Goal: Task Accomplishment & Management: Use online tool/utility

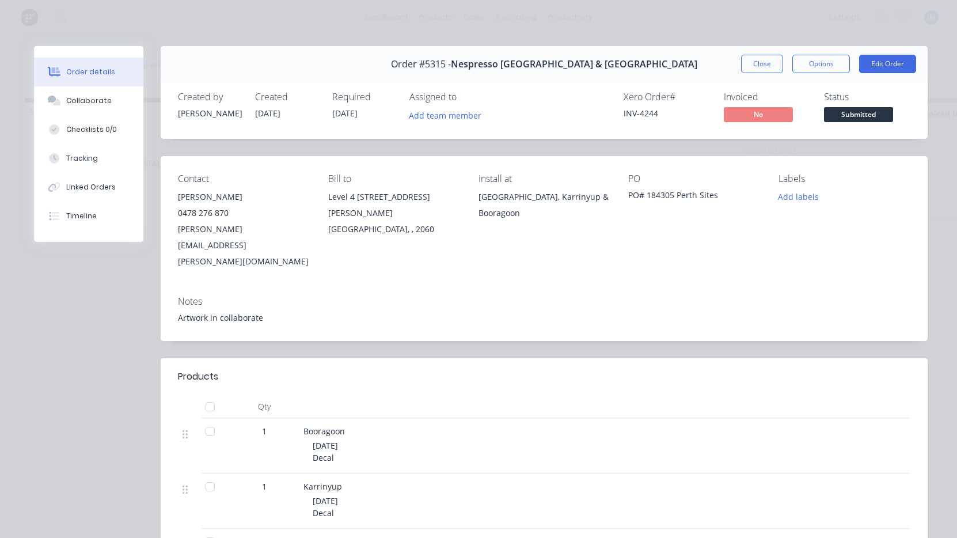
click at [766, 67] on button "Close" at bounding box center [762, 64] width 42 height 18
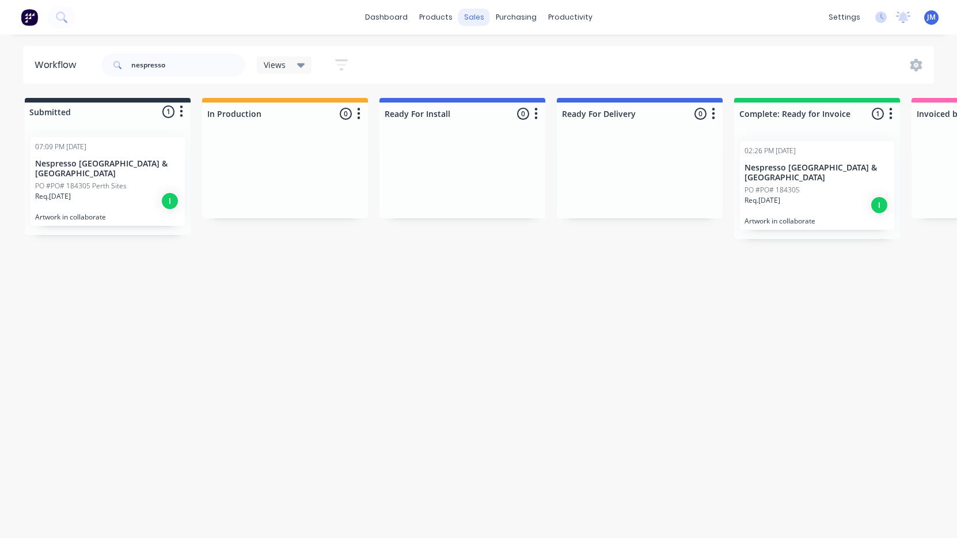
click at [476, 16] on div "sales" at bounding box center [474, 17] width 32 height 17
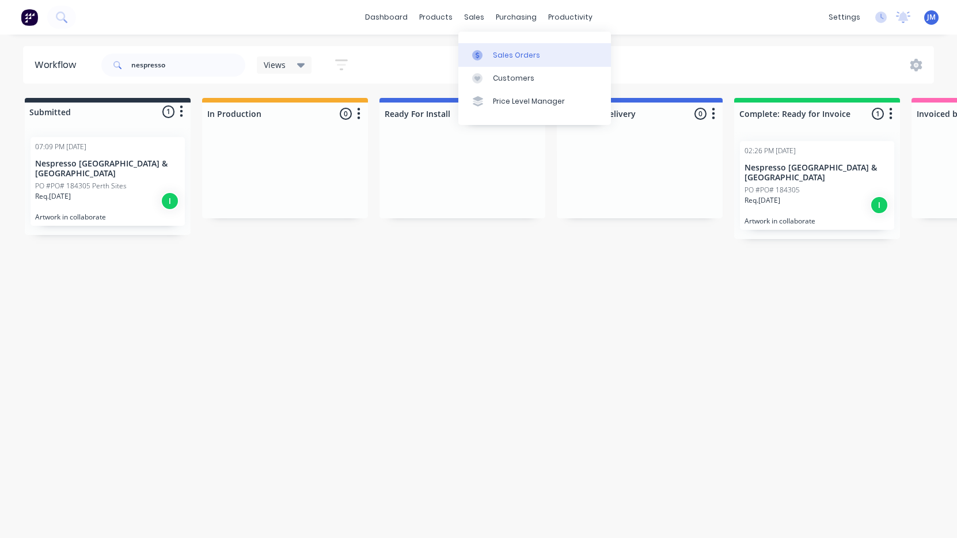
click at [496, 60] on div "Sales Orders" at bounding box center [516, 55] width 47 height 10
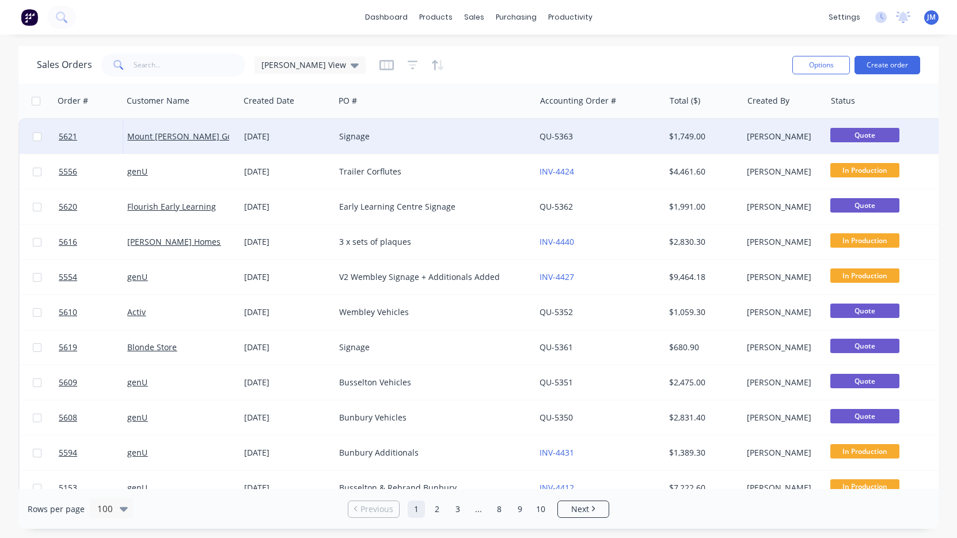
click at [353, 140] on div "Signage" at bounding box center [430, 137] width 182 height 12
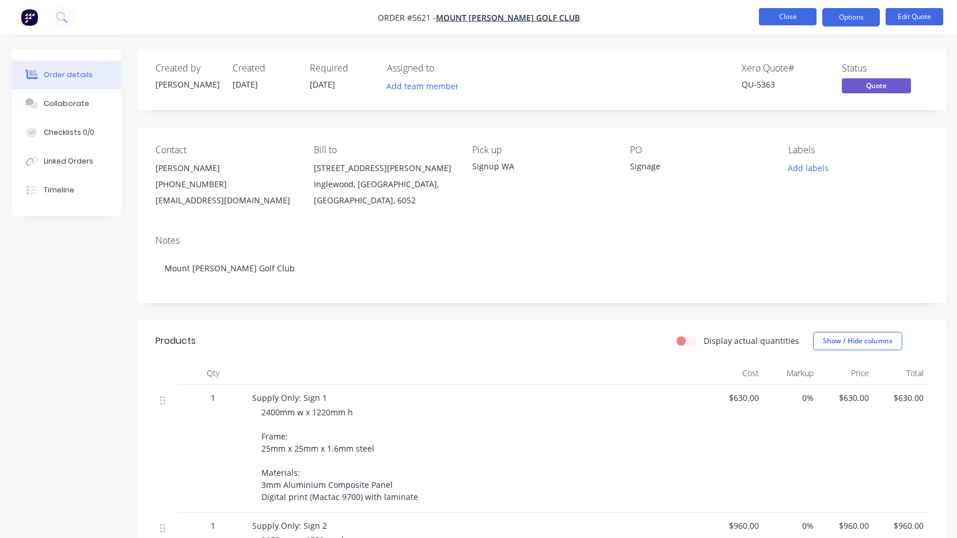
click at [783, 22] on button "Close" at bounding box center [788, 16] width 58 height 17
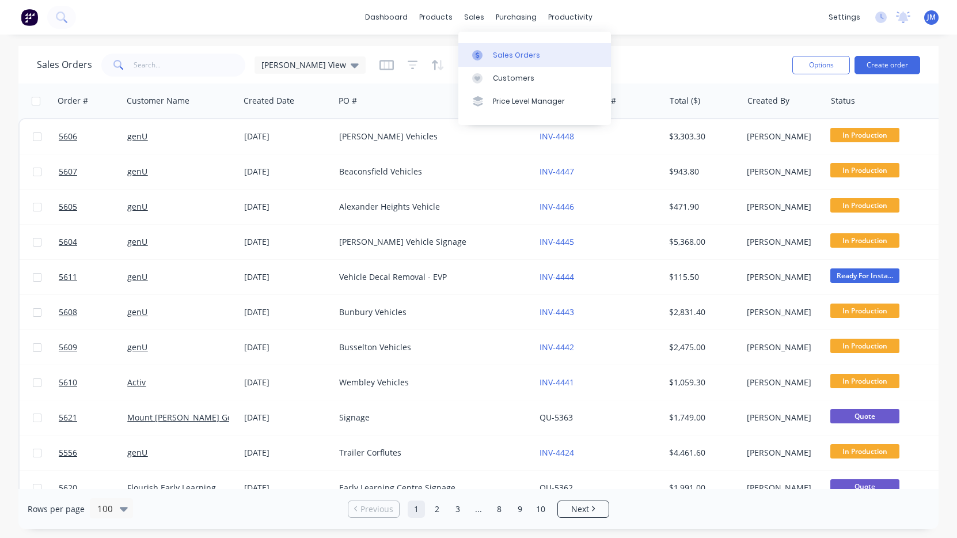
click at [497, 48] on link "Sales Orders" at bounding box center [534, 54] width 153 height 23
click at [178, 74] on input "text" at bounding box center [190, 65] width 112 height 23
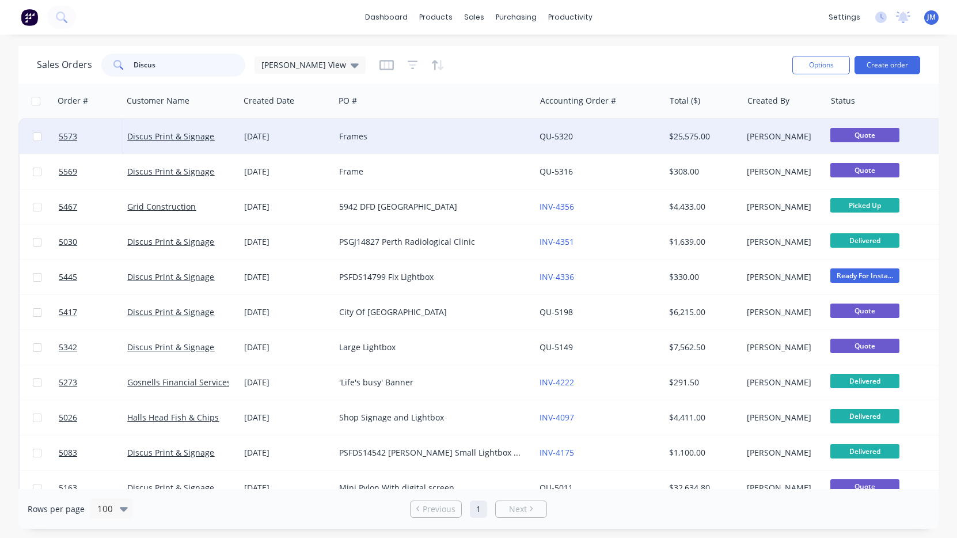
type input "Discus"
click at [301, 134] on div "[DATE]" at bounding box center [287, 137] width 86 height 12
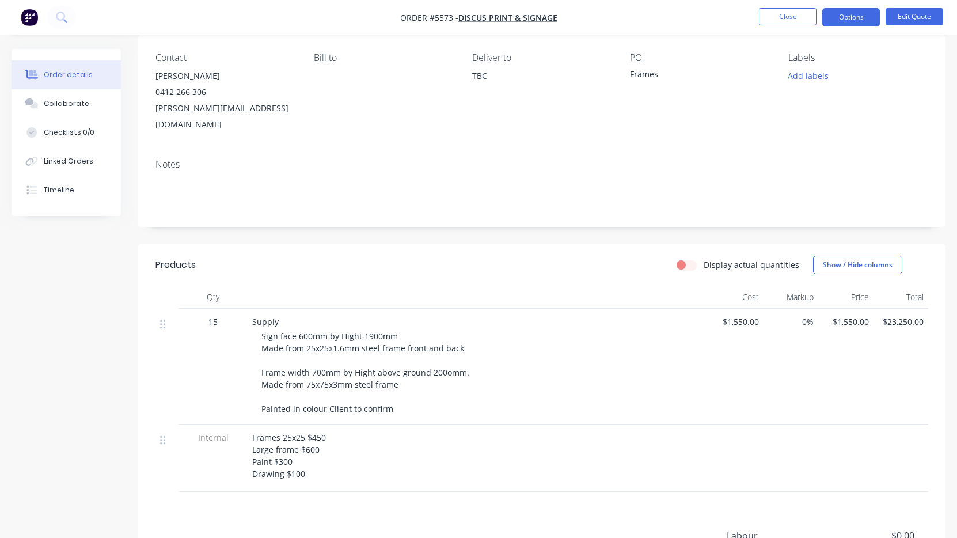
scroll to position [93, 0]
click at [859, 19] on button "Options" at bounding box center [852, 17] width 58 height 18
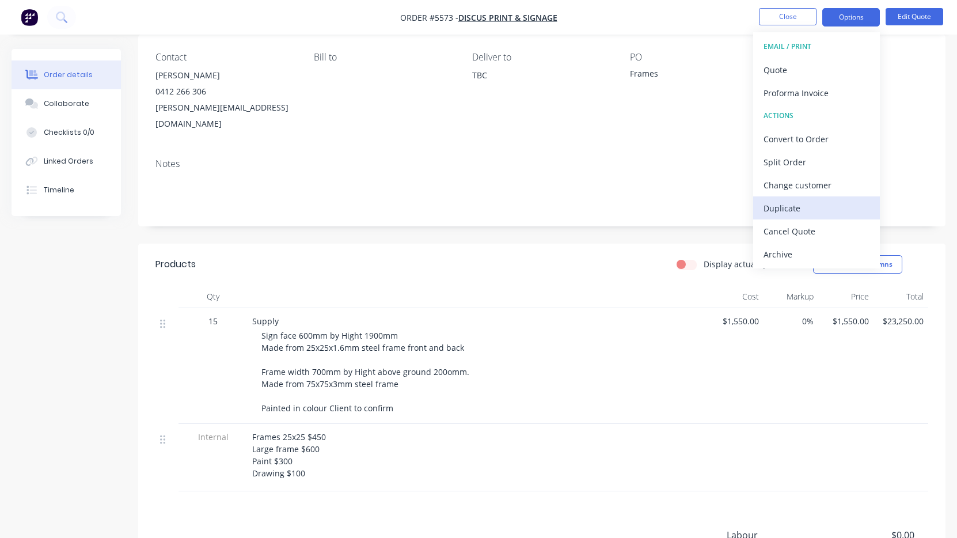
click at [796, 208] on div "Duplicate" at bounding box center [817, 208] width 106 height 17
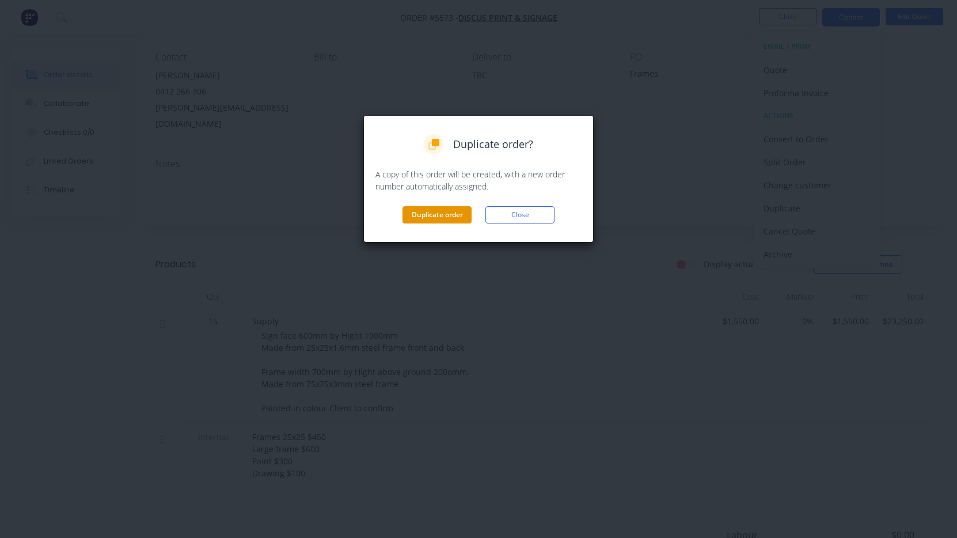
click at [451, 211] on button "Duplicate order" at bounding box center [437, 214] width 69 height 17
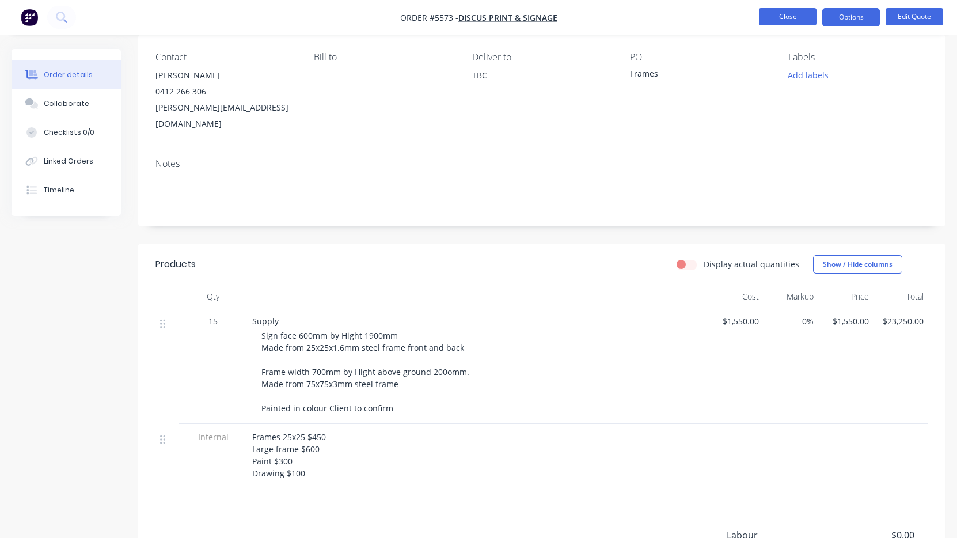
click at [787, 17] on button "Close" at bounding box center [788, 16] width 58 height 17
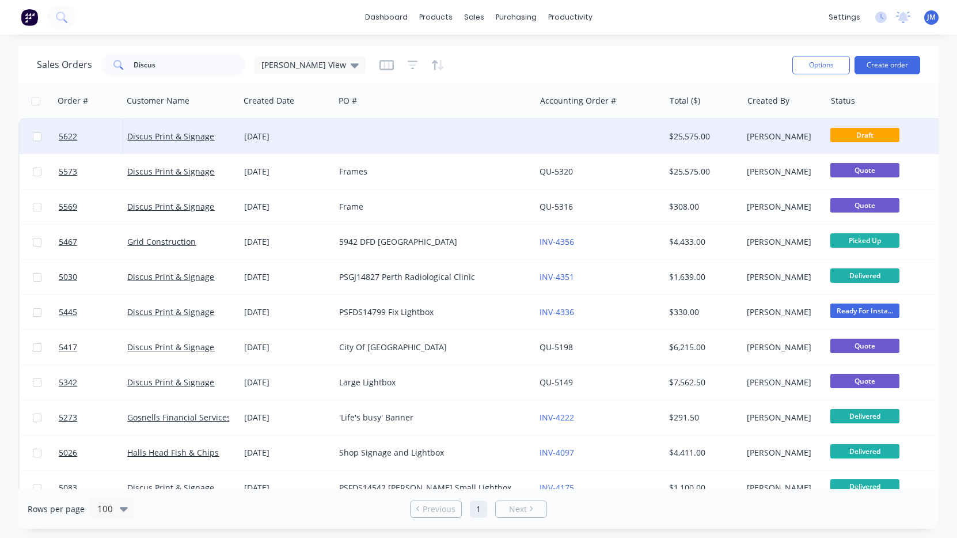
click at [409, 142] on div at bounding box center [435, 136] width 200 height 35
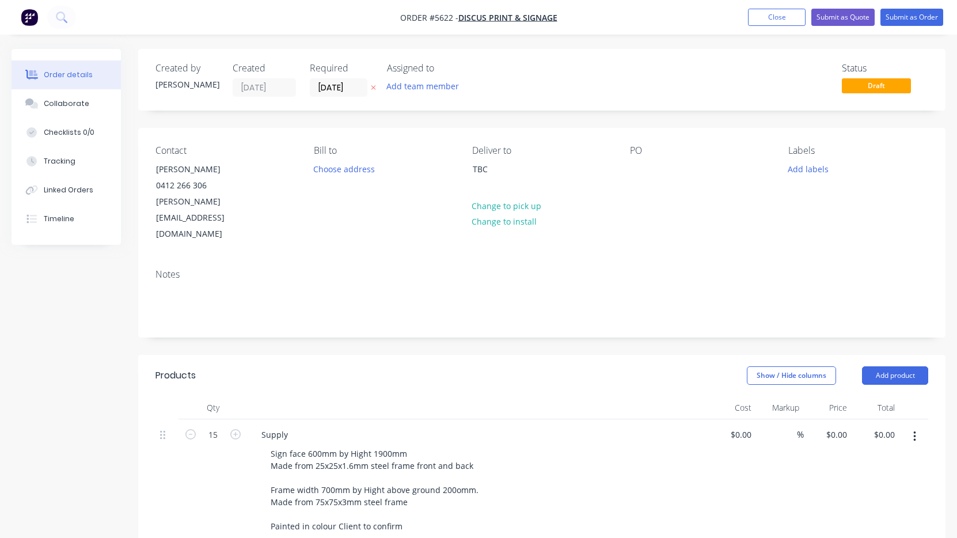
type input "$1,550.00"
type input "$23,250.00"
click at [636, 167] on div at bounding box center [639, 169] width 18 height 17
drag, startPoint x: 490, startPoint y: 172, endPoint x: 433, endPoint y: 169, distance: 56.5
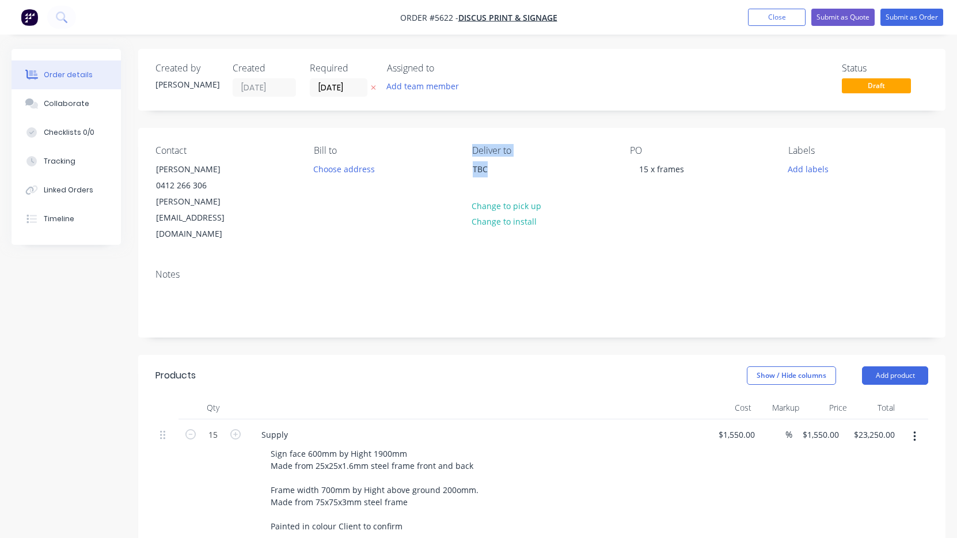
click at [433, 169] on div "Contact [PERSON_NAME] [PHONE_NUMBER] [PERSON_NAME][EMAIL_ADDRESS][DOMAIN_NAME] …" at bounding box center [542, 194] width 808 height 132
click at [485, 184] on div "TBC" at bounding box center [520, 179] width 115 height 37
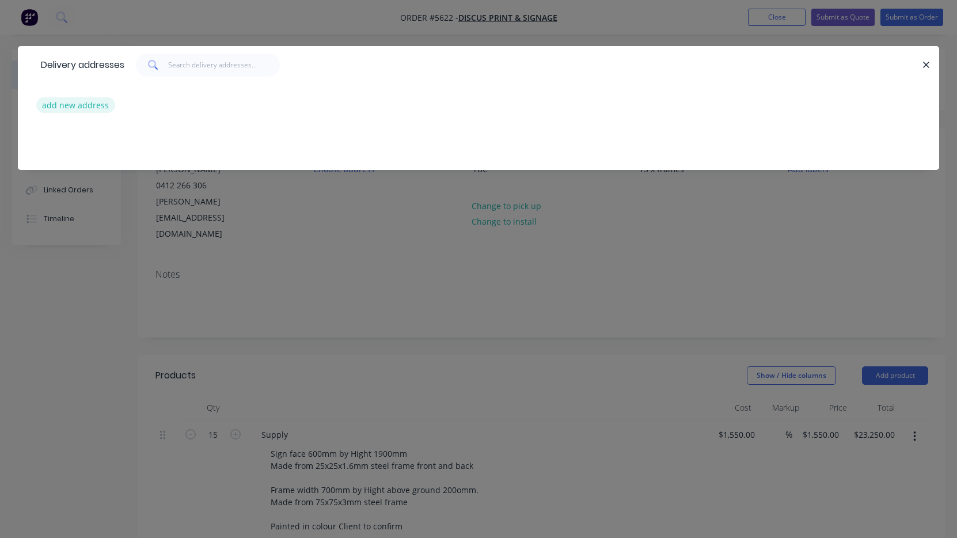
click at [98, 104] on button "add new address" at bounding box center [75, 105] width 79 height 16
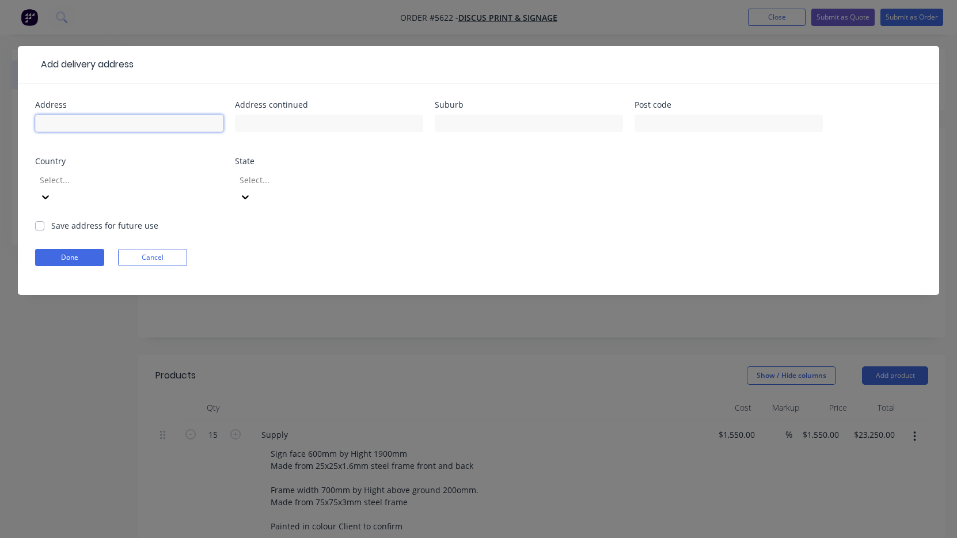
click at [129, 117] on input "text" at bounding box center [129, 123] width 188 height 17
paste input "[STREET_ADDRESS]"
type input "[STREET_ADDRESS]"
click at [85, 256] on form "Address [STREET_ADDRESS] Address continued Suburb Post code Country Select... S…" at bounding box center [478, 198] width 887 height 194
click at [71, 249] on button "Done" at bounding box center [69, 257] width 69 height 17
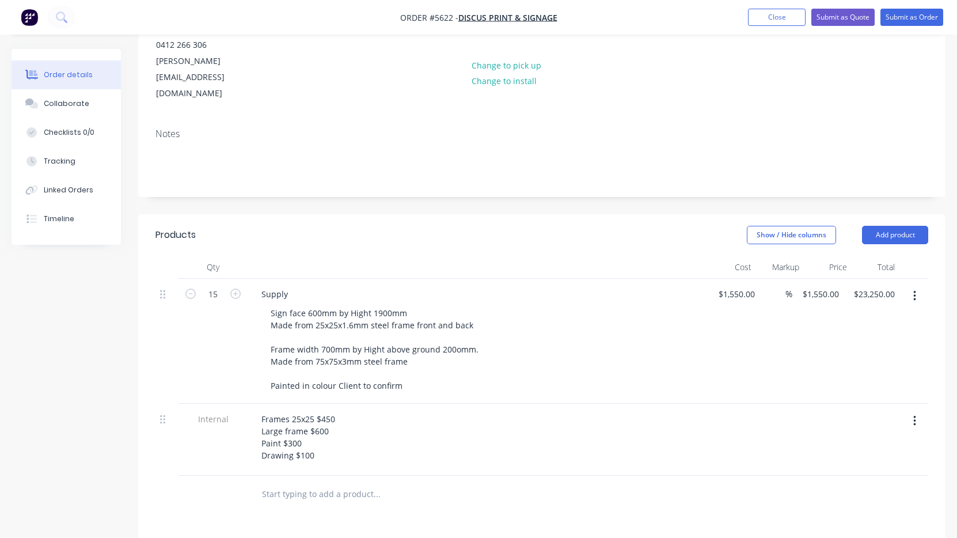
scroll to position [157, 0]
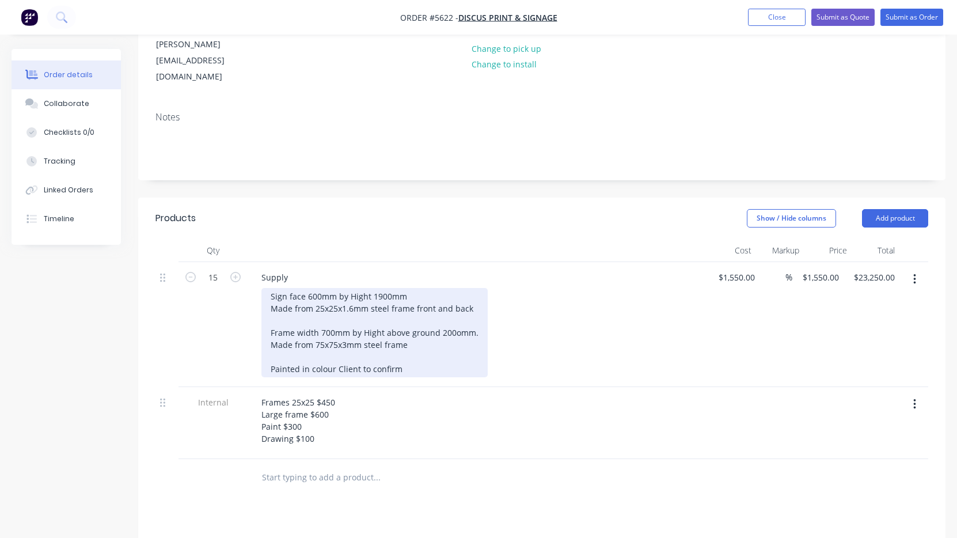
click at [420, 288] on div "Sign face 600mm by Hight 1900mm Made from 25x25x1.6mm steel frame front and bac…" at bounding box center [375, 332] width 226 height 89
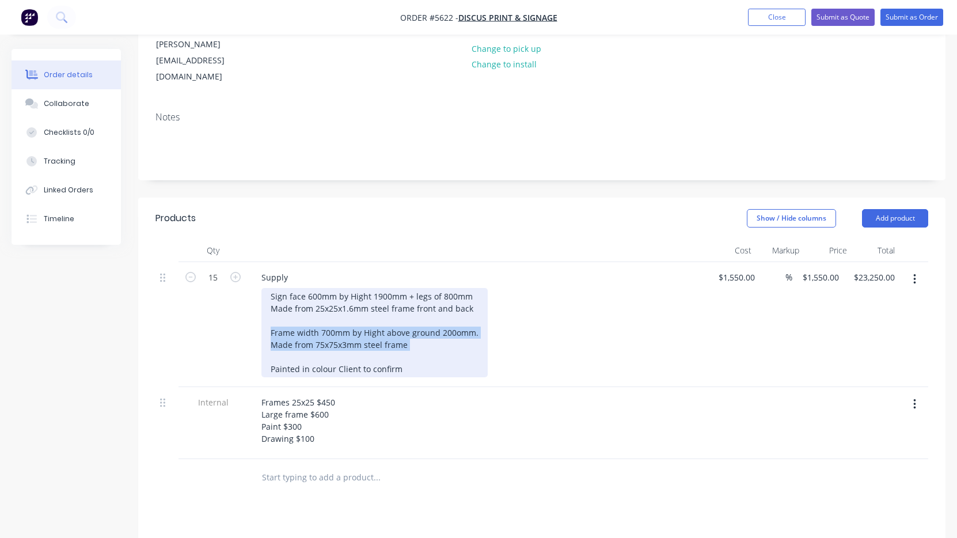
drag, startPoint x: 386, startPoint y: 316, endPoint x: 254, endPoint y: 304, distance: 133.0
click at [253, 303] on div "Supply Sign face 600mm by Hight 1900mm + legs of 800mm Made from 25x25x1.6mm st…" at bounding box center [478, 324] width 461 height 125
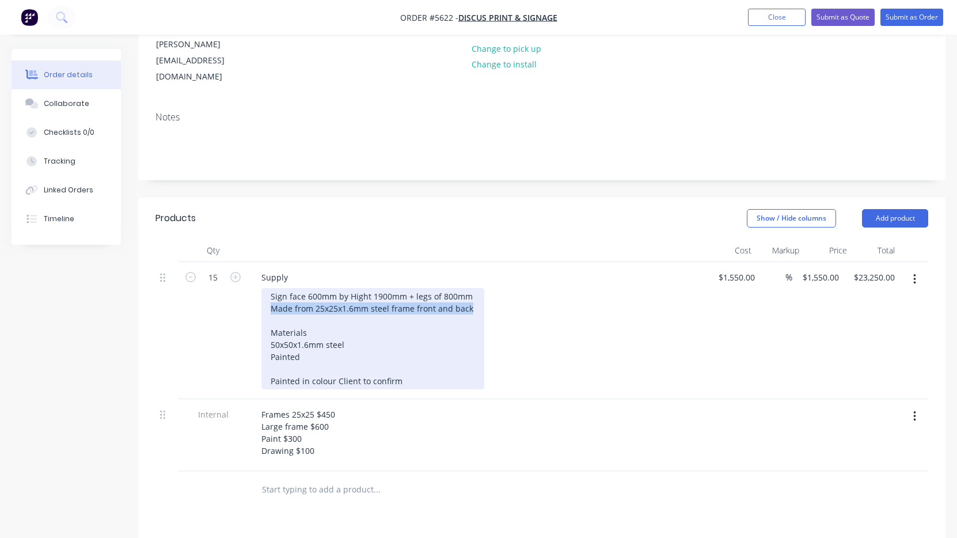
drag, startPoint x: 476, startPoint y: 274, endPoint x: 101, endPoint y: 272, distance: 374.4
click at [101, 272] on div "Created by [PERSON_NAME] Created [DATE] Required [DATE] Assigned to Add team me…" at bounding box center [479, 347] width 934 height 911
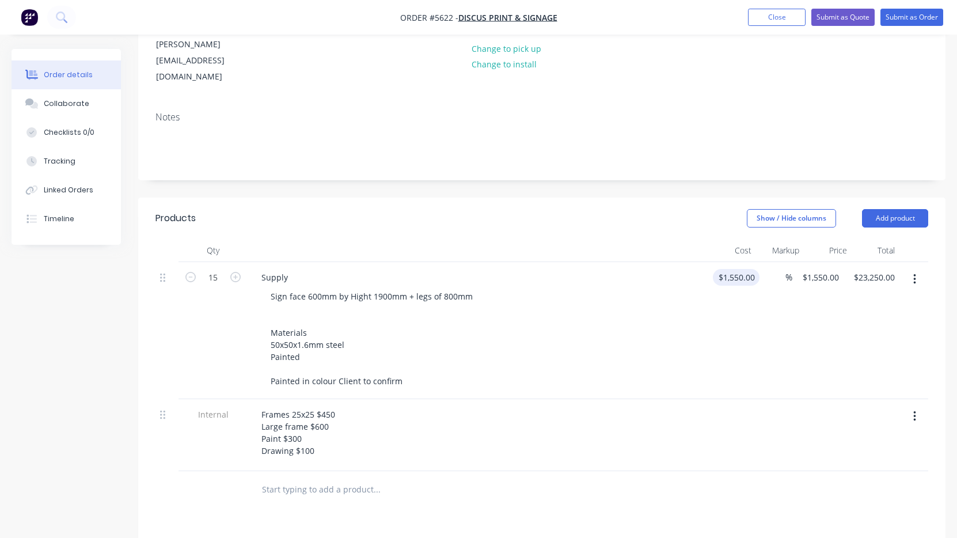
click at [740, 269] on input "$1,550.00" at bounding box center [739, 277] width 42 height 17
type input "$700.00"
type input "$10,500.00"
click at [617, 313] on div "Sign face 600mm by Hight 1900mm + legs of 800mm Materials 50x50x1.6mm steel Pai…" at bounding box center [483, 338] width 442 height 101
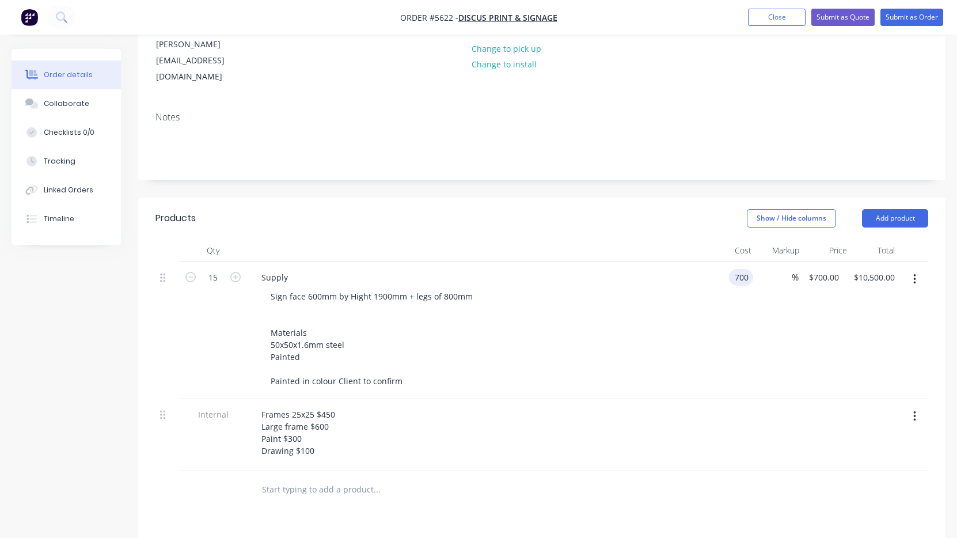
click at [729, 269] on div "700 700" at bounding box center [741, 277] width 24 height 17
click at [654, 406] on div "Frames 25x25 $450 Large frame $600 Paint $300 Drawing $100" at bounding box center [478, 432] width 452 height 53
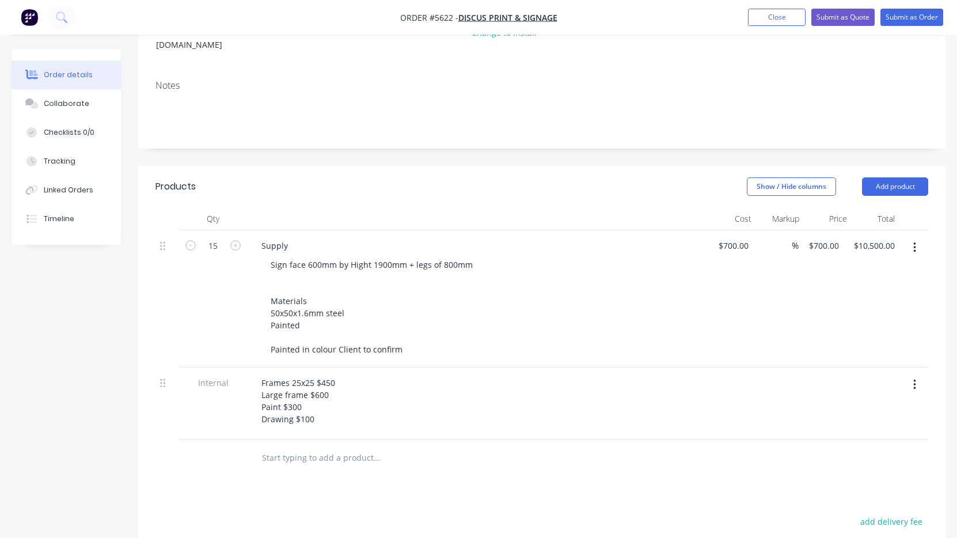
scroll to position [190, 0]
click at [909, 374] on button "button" at bounding box center [914, 384] width 27 height 21
click at [860, 429] on div "Delete" at bounding box center [873, 437] width 89 height 17
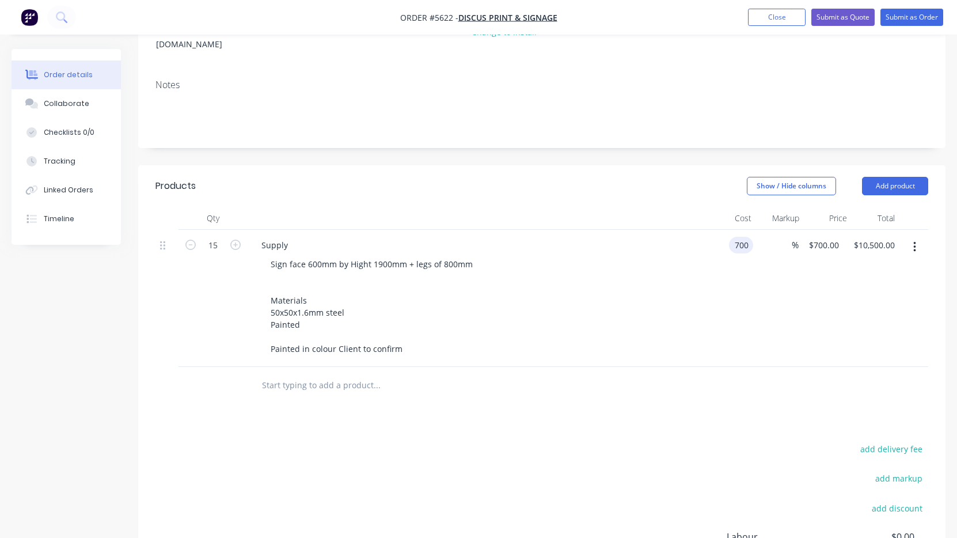
click at [729, 237] on div "700 700" at bounding box center [741, 245] width 24 height 17
type input "$650.00"
type input "$9,750.00"
click at [725, 272] on div "$650.00 650" at bounding box center [730, 298] width 45 height 137
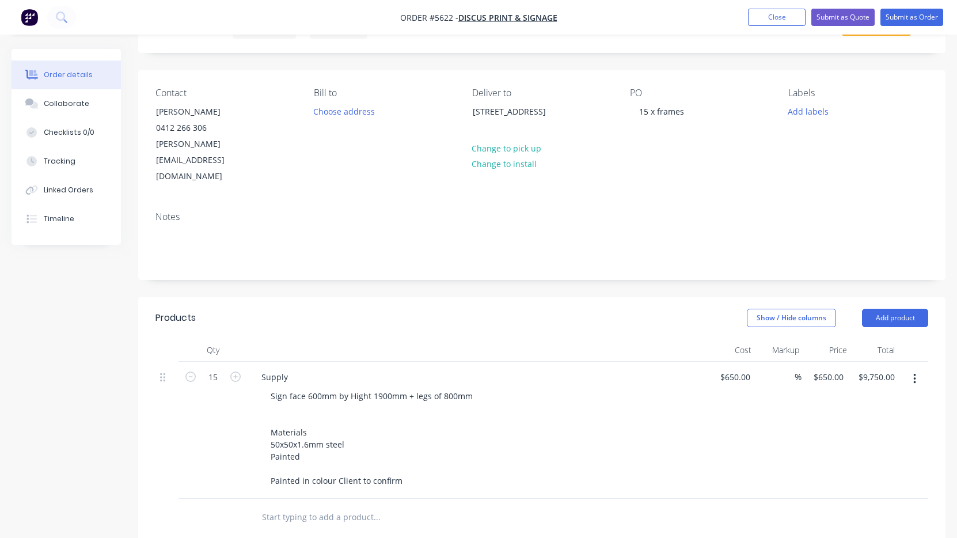
scroll to position [48, 0]
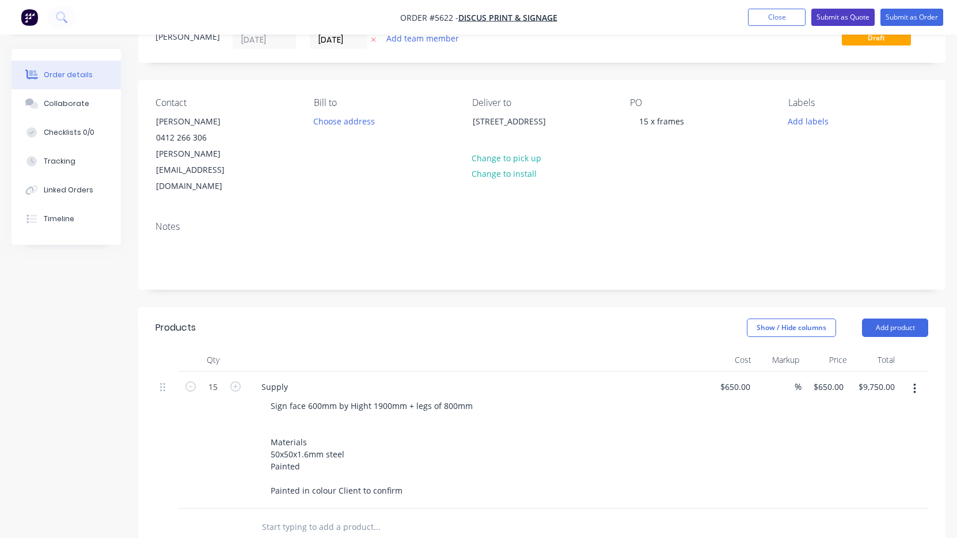
click at [839, 18] on button "Submit as Quote" at bounding box center [843, 17] width 63 height 17
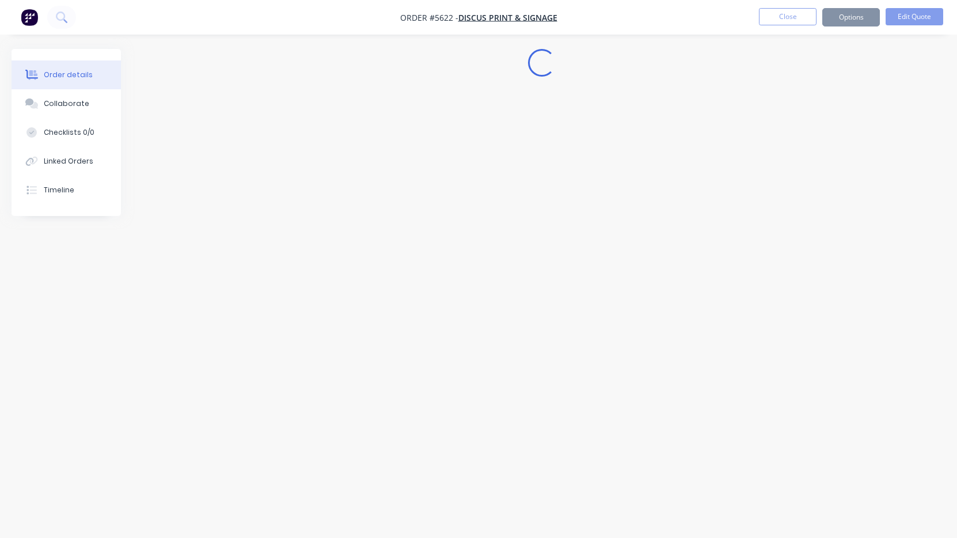
scroll to position [0, 0]
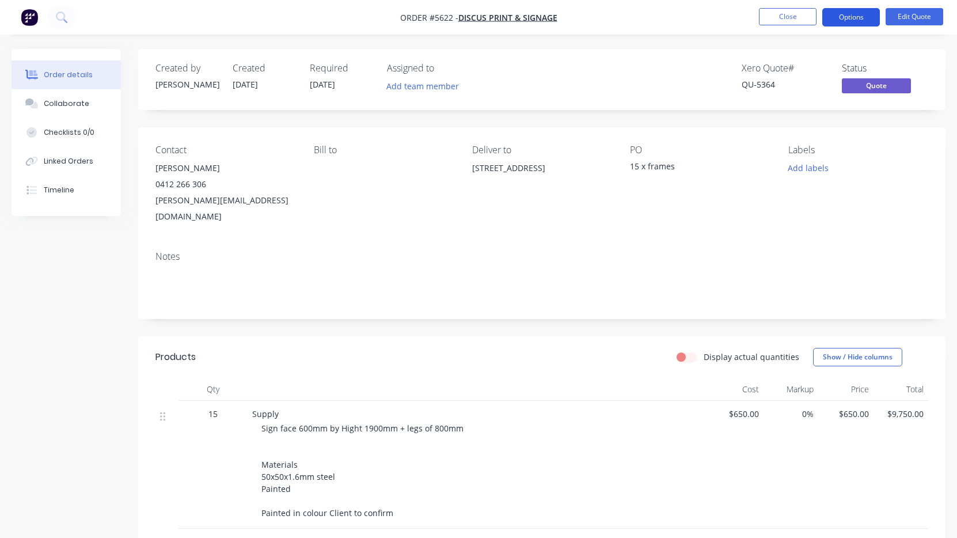
click at [849, 20] on button "Options" at bounding box center [852, 17] width 58 height 18
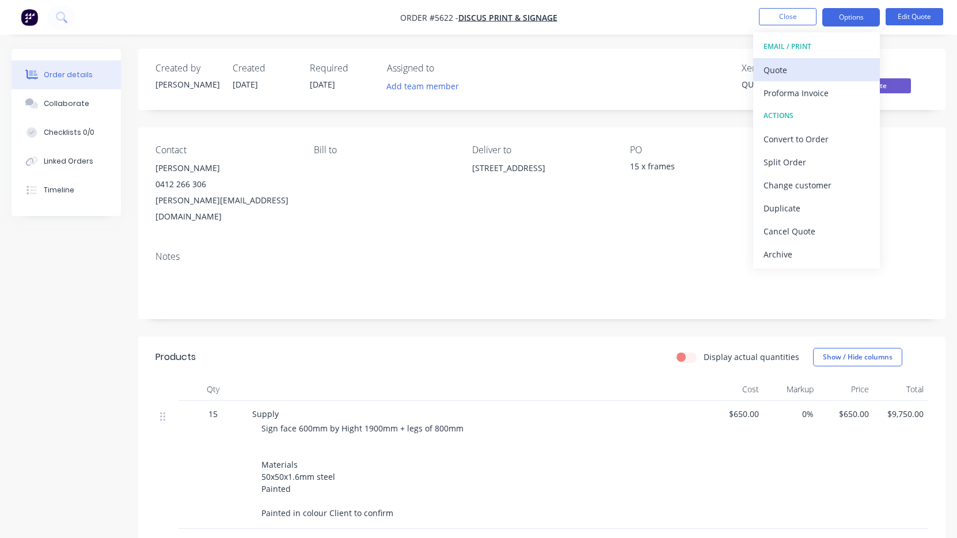
click at [839, 75] on div "Quote" at bounding box center [817, 70] width 106 height 17
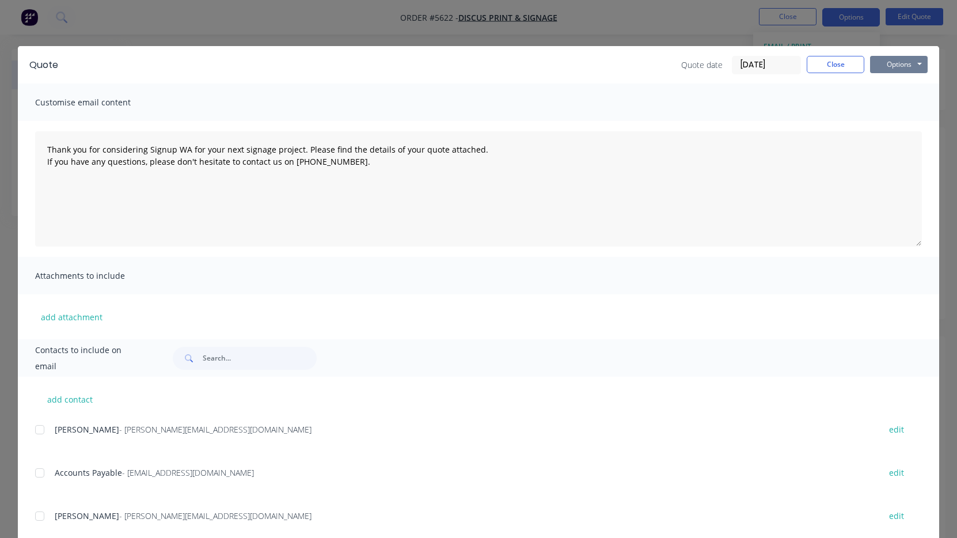
click at [892, 68] on button "Options" at bounding box center [899, 64] width 58 height 17
click at [897, 105] on button "Print" at bounding box center [907, 103] width 74 height 19
type textarea "Thank you for considering Signup WA for your next signage project. Please find …"
click at [834, 60] on button "Close" at bounding box center [836, 64] width 58 height 17
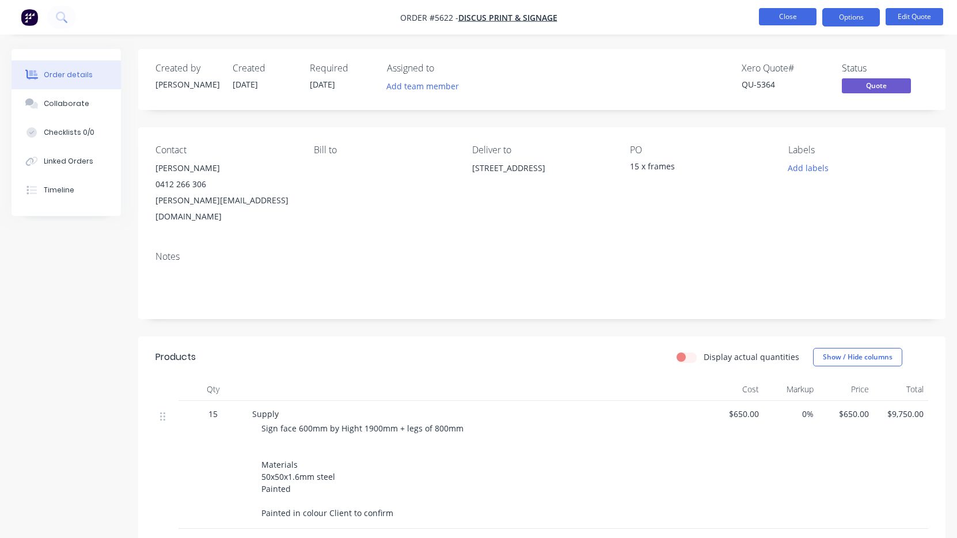
click at [787, 17] on button "Close" at bounding box center [788, 16] width 58 height 17
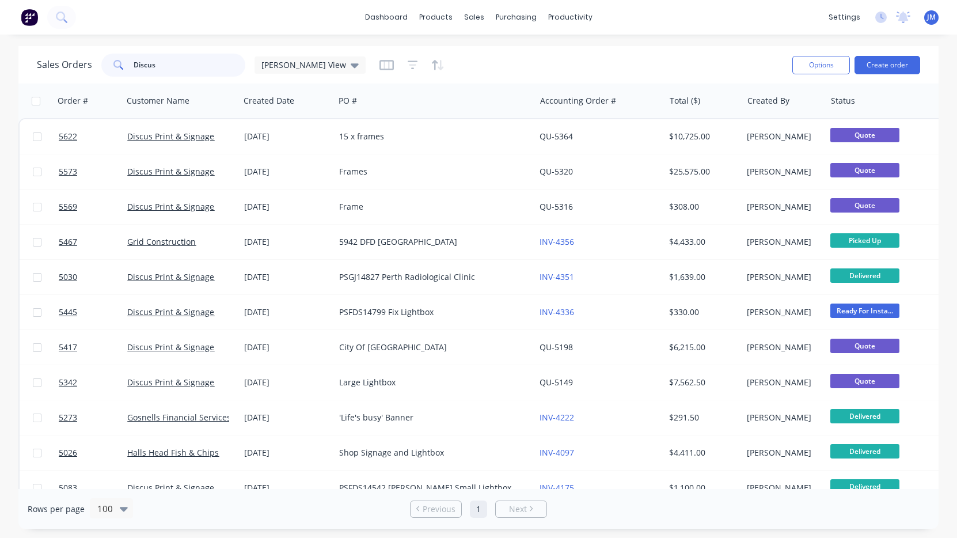
click at [173, 59] on input "Discus" at bounding box center [190, 65] width 112 height 23
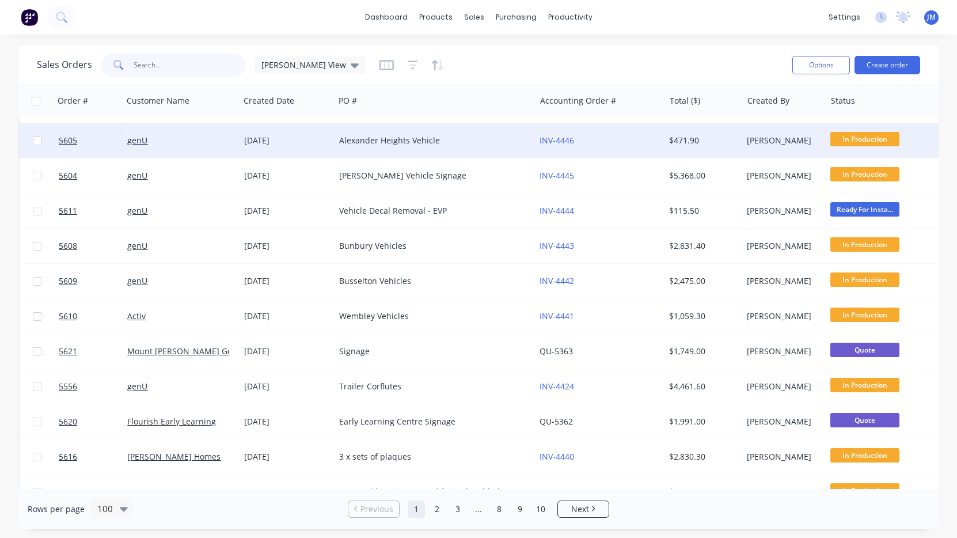
scroll to position [109, 0]
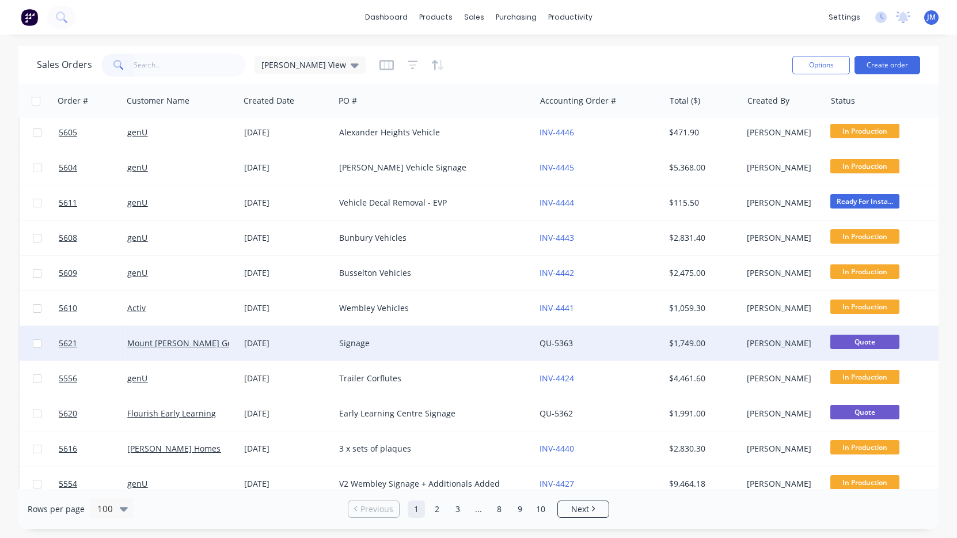
click at [353, 343] on div "Signage" at bounding box center [430, 344] width 182 height 12
